Goal: Navigation & Orientation: Find specific page/section

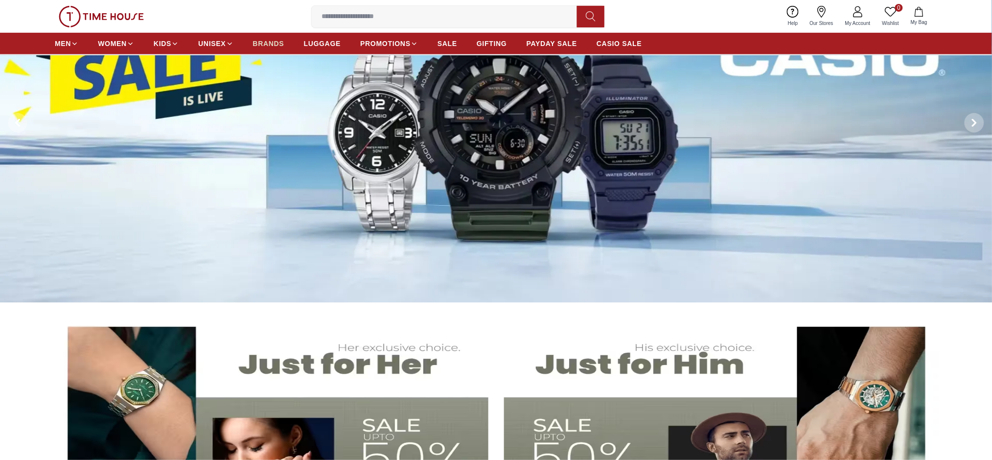
click at [278, 42] on span "BRANDS" at bounding box center [268, 44] width 31 height 10
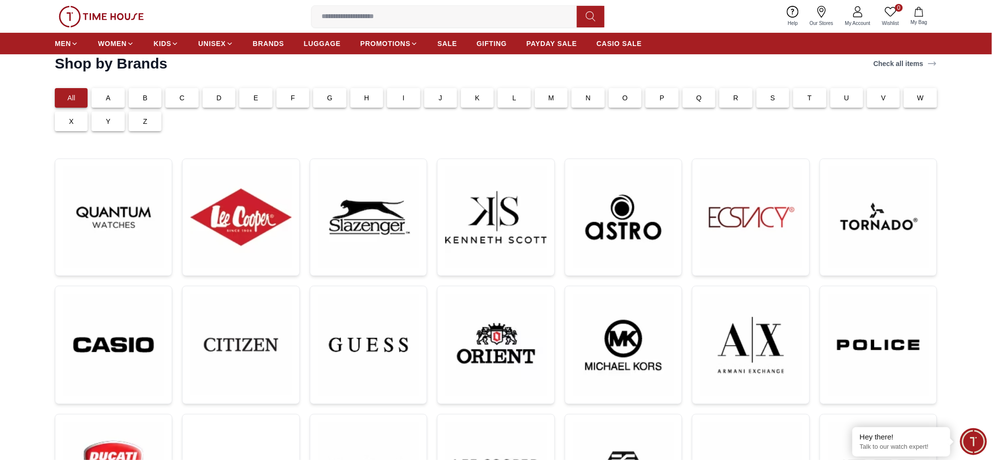
scroll to position [65, 0]
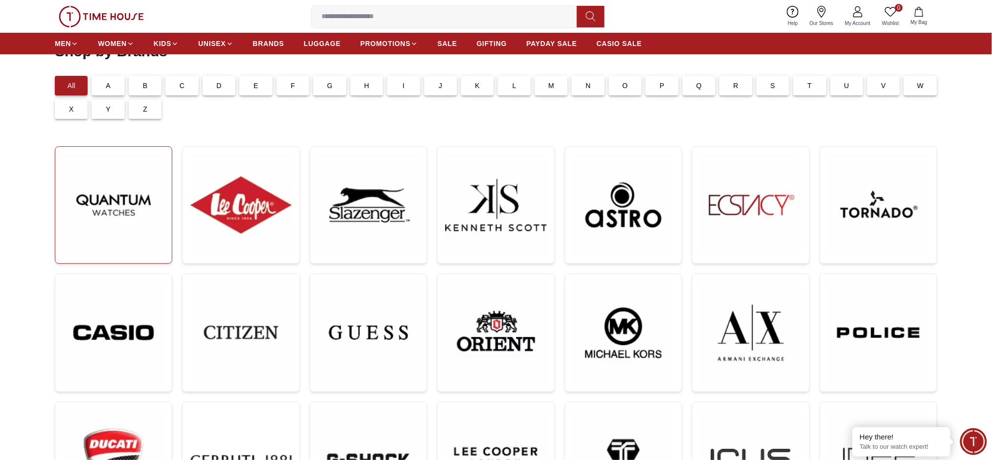
click at [150, 217] on img at bounding box center [113, 205] width 101 height 101
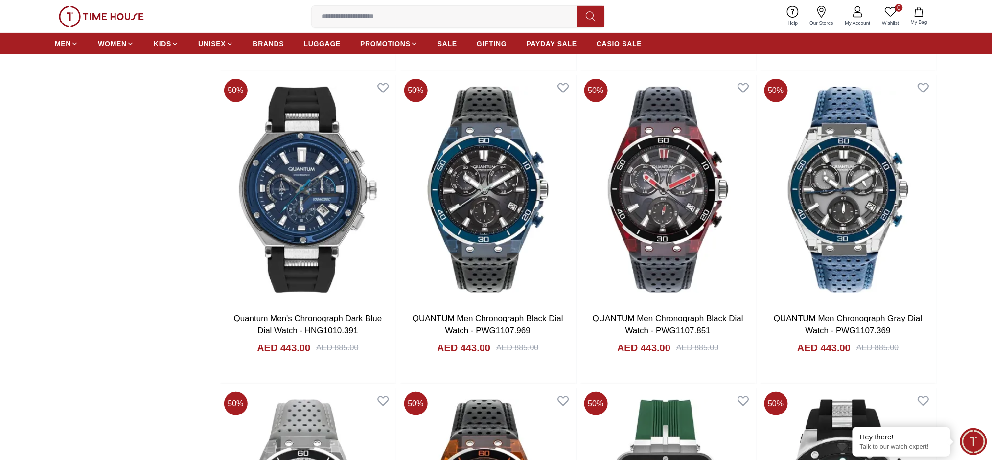
scroll to position [1827, 0]
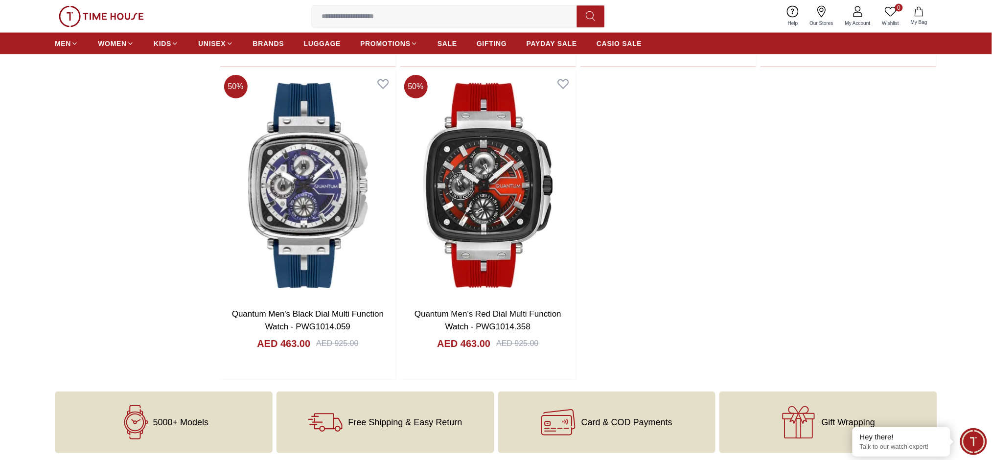
scroll to position [3327, 0]
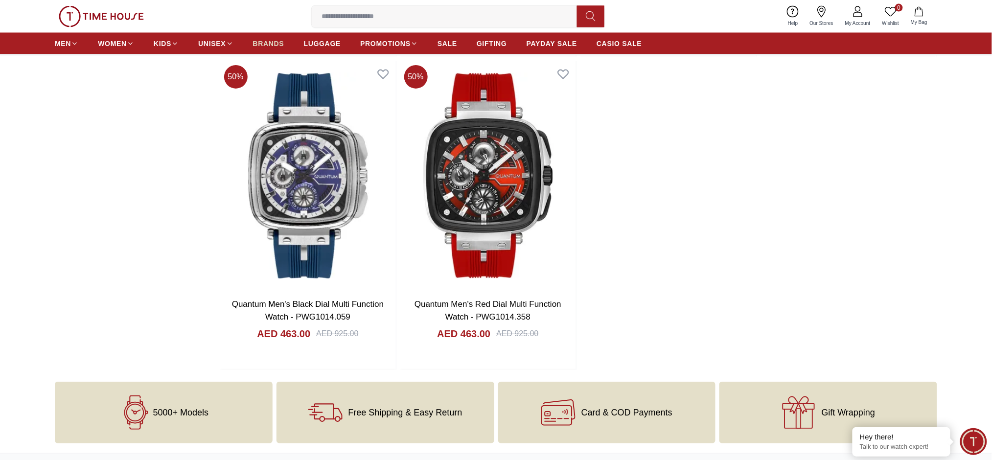
click at [275, 39] on span "BRANDS" at bounding box center [268, 44] width 31 height 10
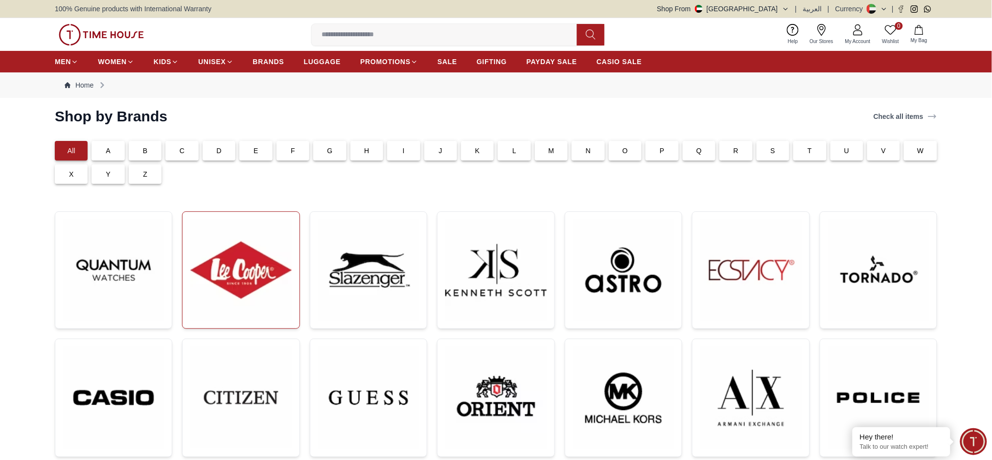
click at [265, 269] on img at bounding box center [240, 270] width 101 height 101
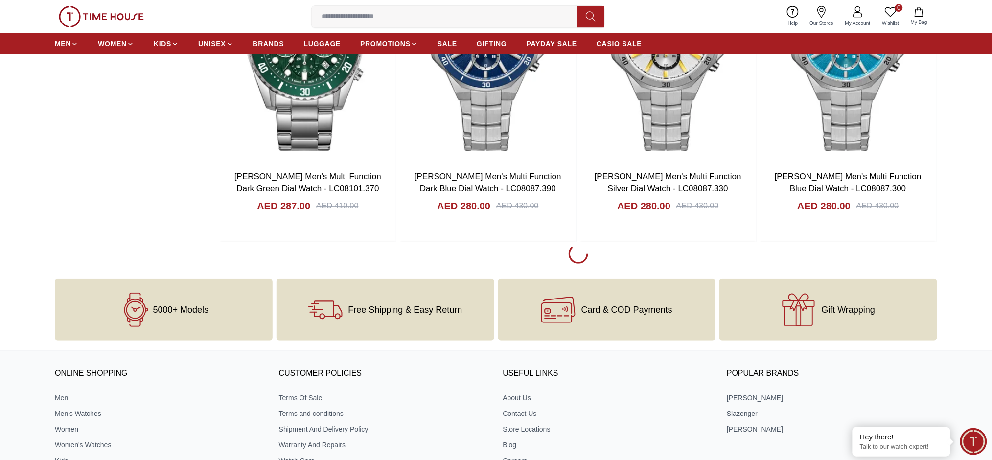
scroll to position [6670, 0]
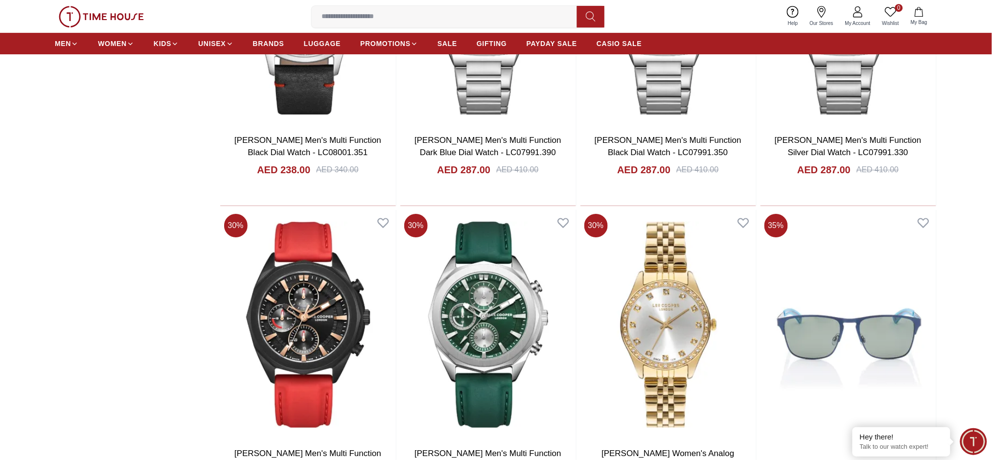
scroll to position [8171, 0]
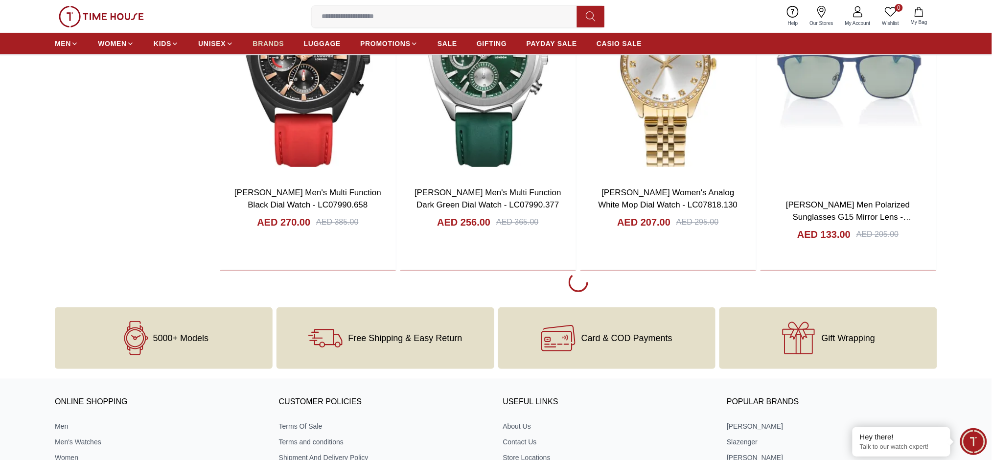
click at [271, 39] on span "BRANDS" at bounding box center [268, 44] width 31 height 10
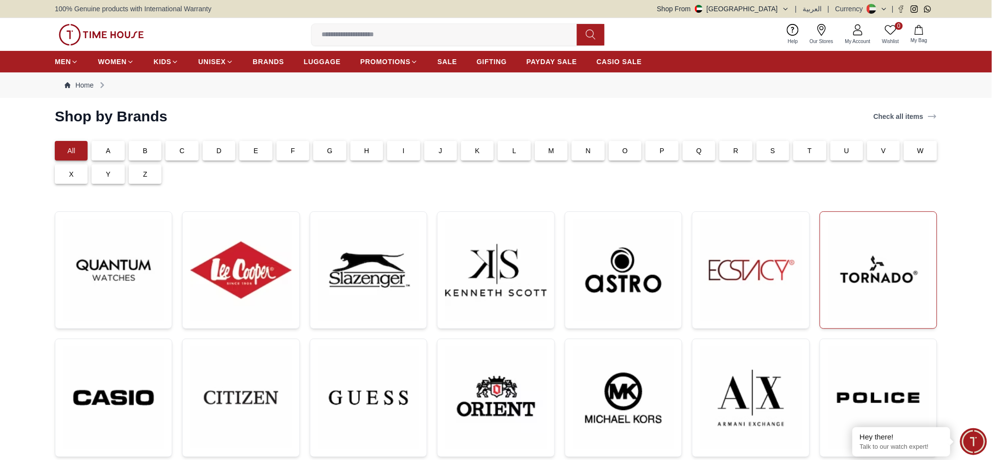
click at [904, 304] on img at bounding box center [878, 270] width 101 height 101
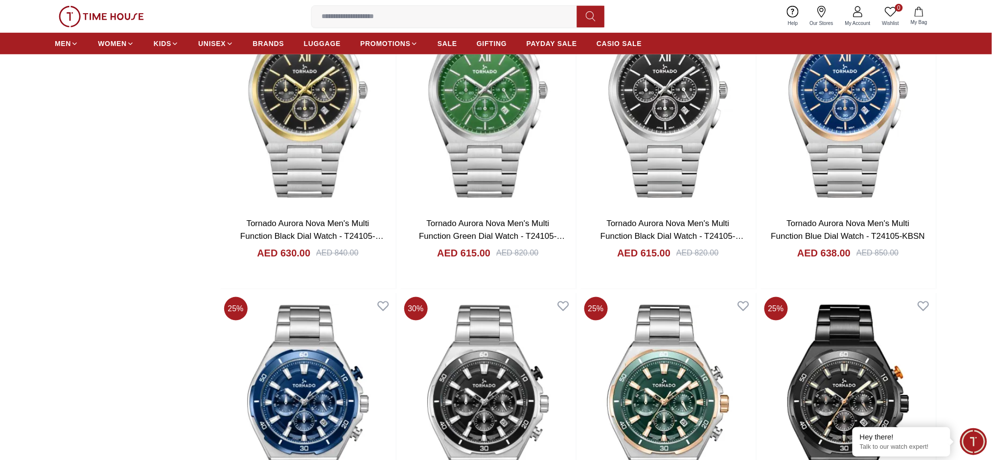
scroll to position [1892, 0]
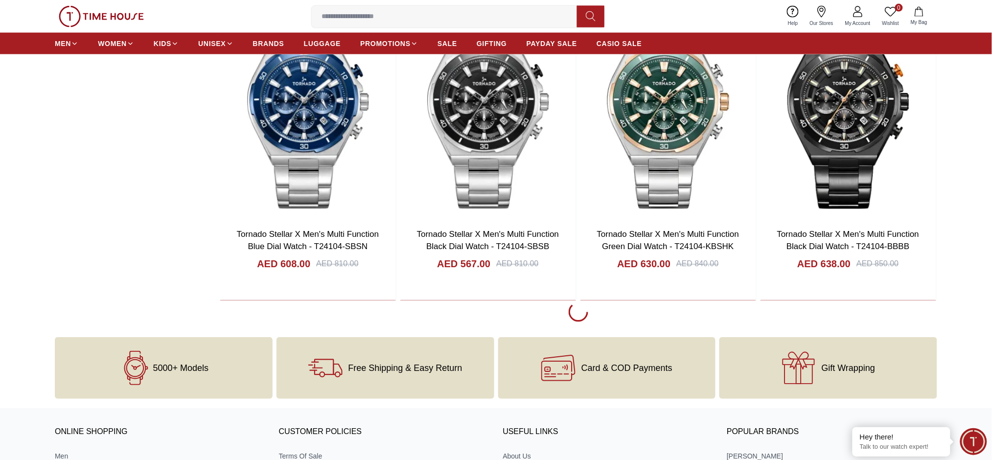
scroll to position [1827, 0]
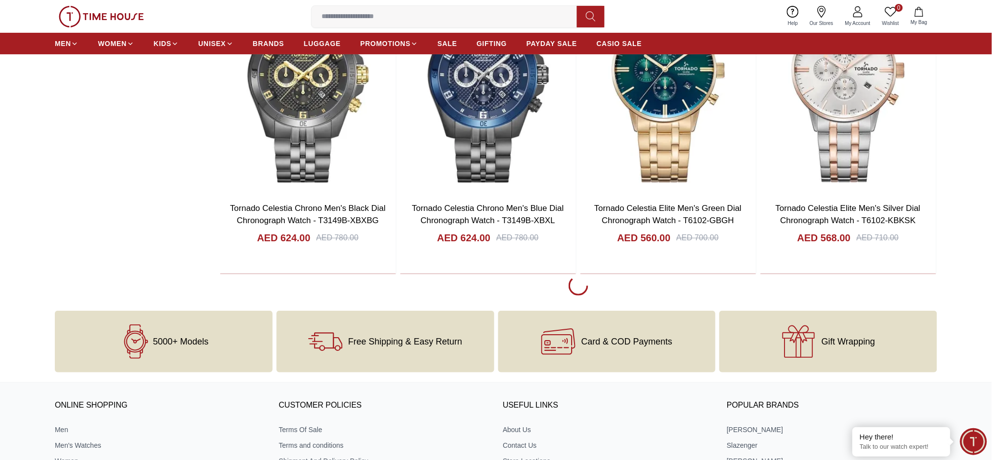
scroll to position [8286, 0]
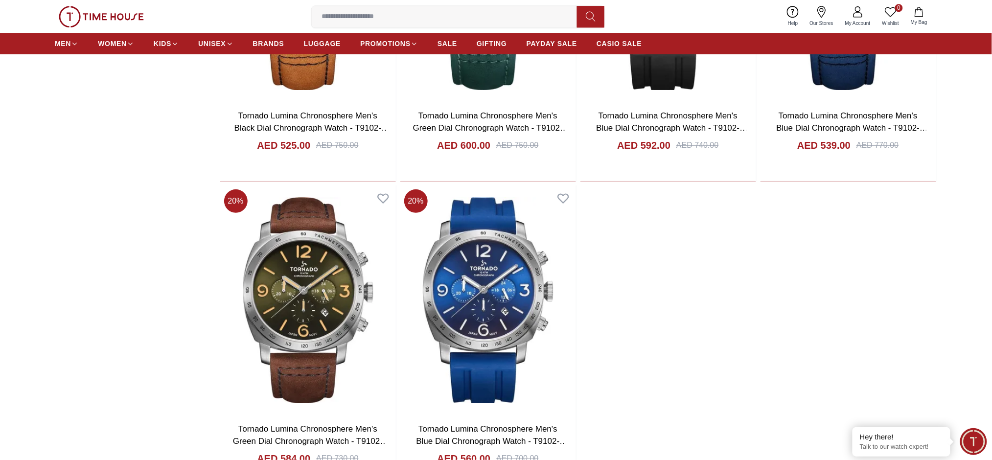
scroll to position [10178, 0]
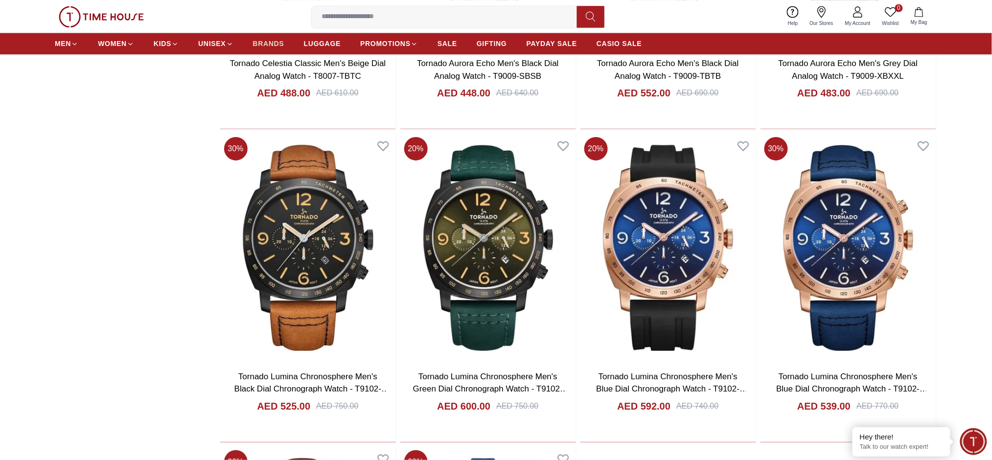
click at [267, 39] on span "BRANDS" at bounding box center [268, 44] width 31 height 10
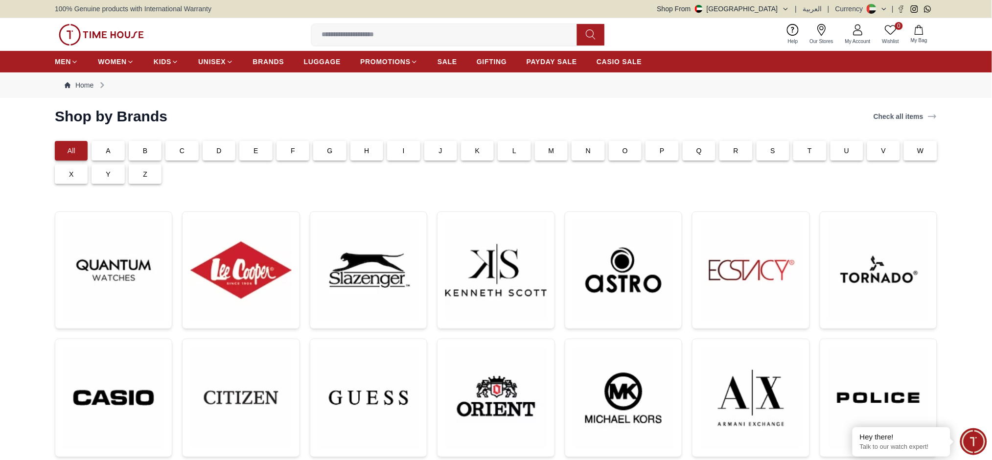
click at [833, 370] on img at bounding box center [878, 398] width 101 height 102
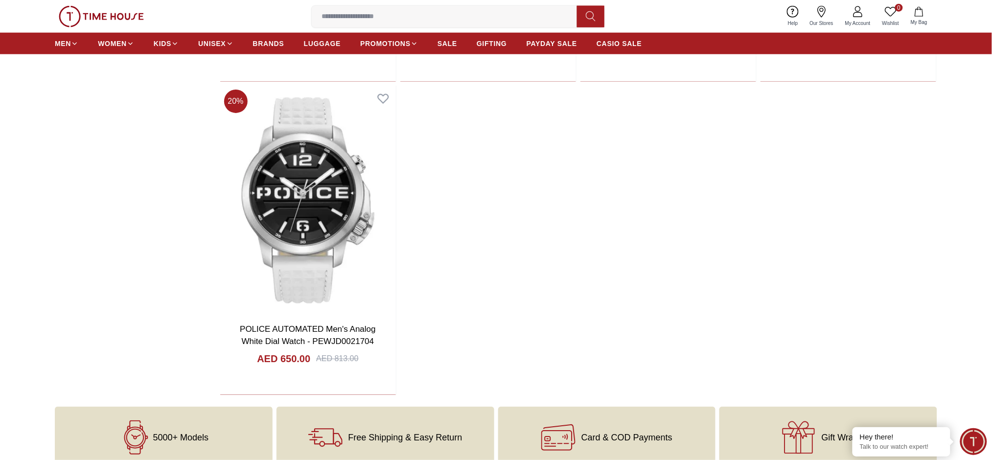
scroll to position [6037, 0]
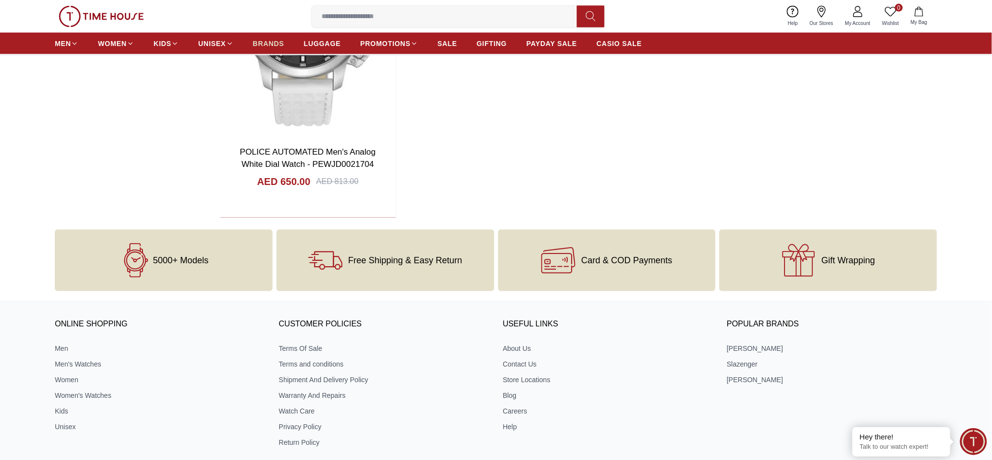
click at [273, 42] on span "BRANDS" at bounding box center [268, 44] width 31 height 10
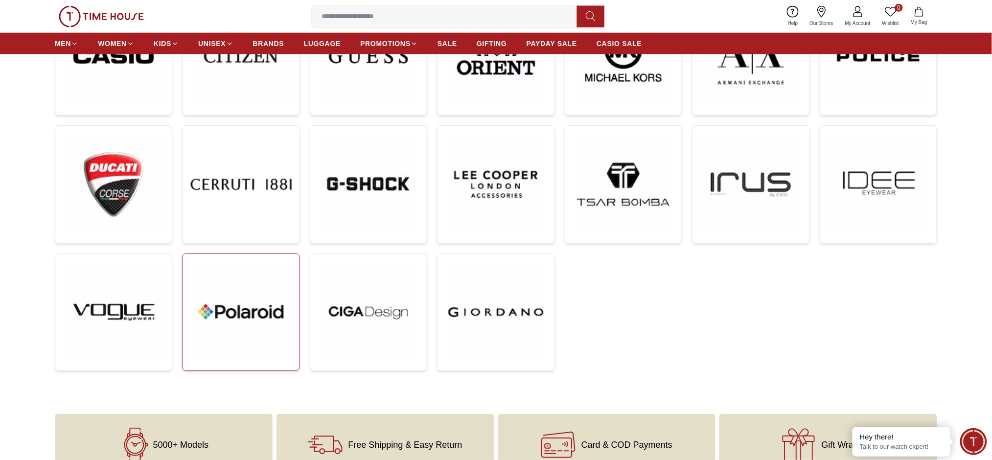
scroll to position [331, 0]
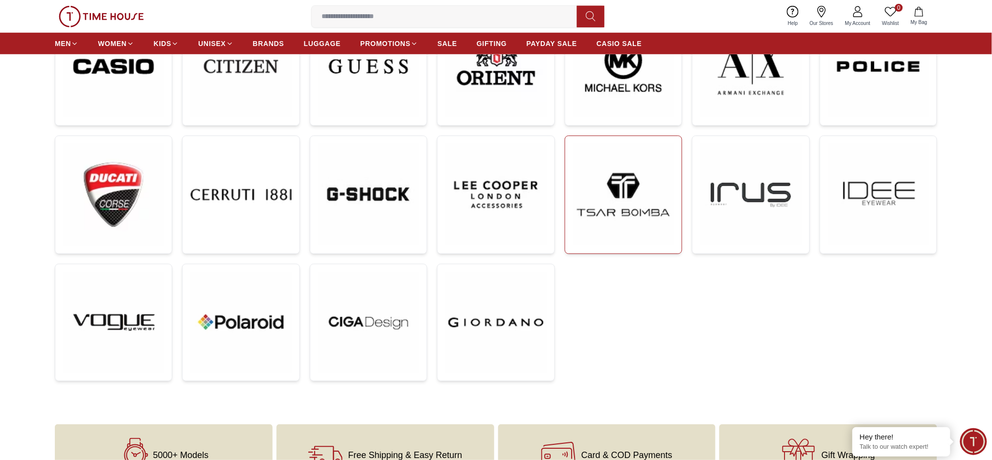
click at [638, 227] on img at bounding box center [623, 194] width 101 height 101
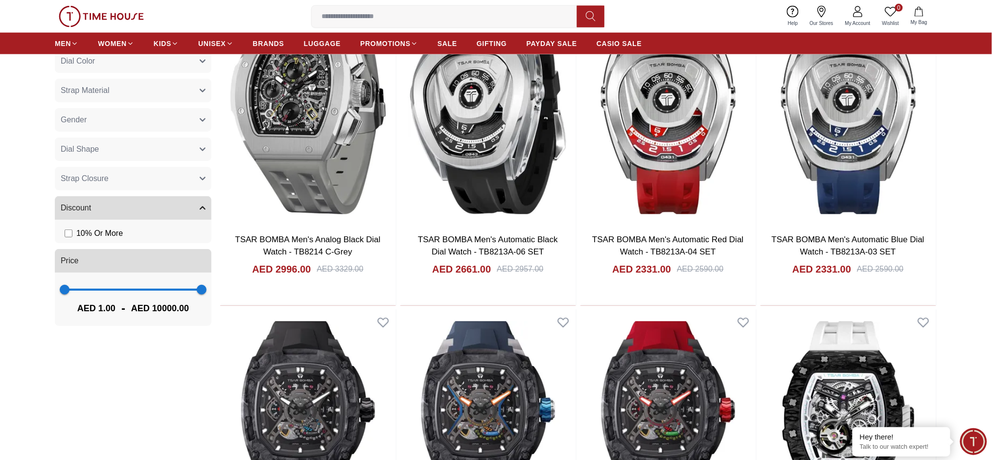
scroll to position [587, 0]
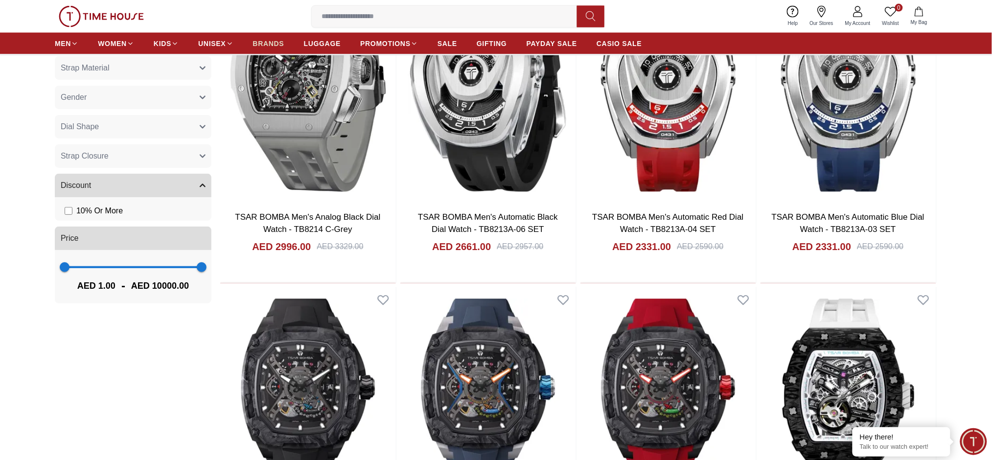
click at [263, 47] on span "BRANDS" at bounding box center [268, 44] width 31 height 10
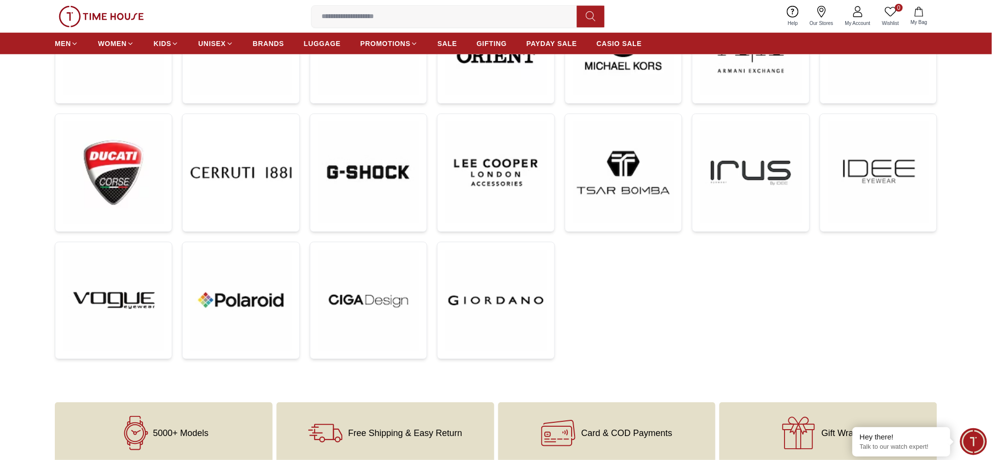
scroll to position [391, 0]
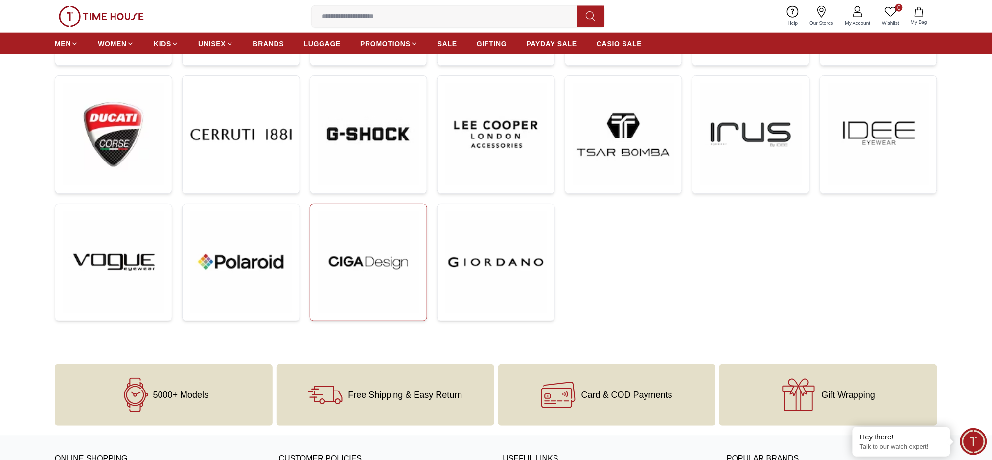
click at [369, 250] on img at bounding box center [368, 262] width 101 height 101
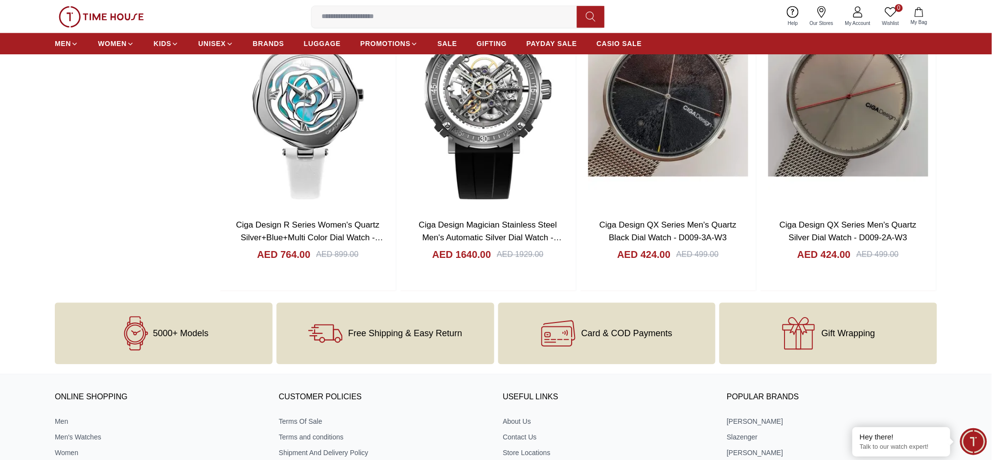
scroll to position [2196, 0]
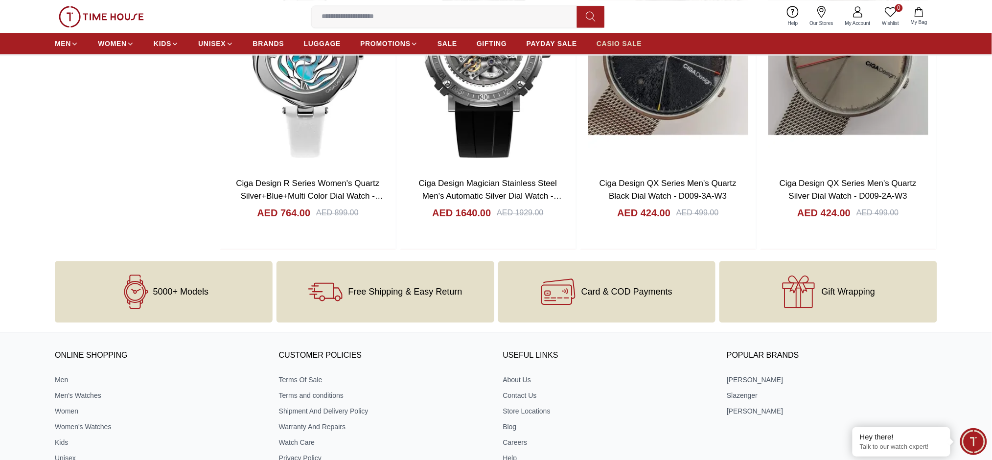
click at [604, 46] on span "CASIO SALE" at bounding box center [619, 44] width 46 height 10
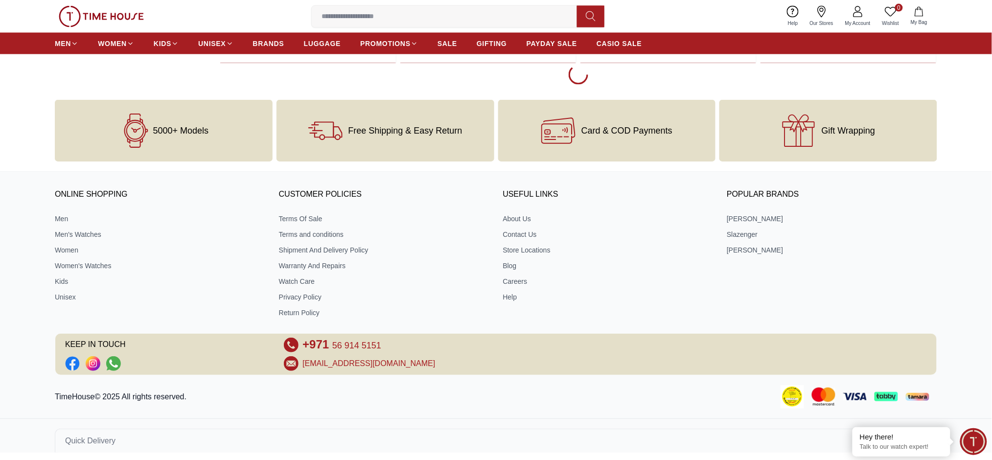
scroll to position [1962, 0]
